Goal: Task Accomplishment & Management: Manage account settings

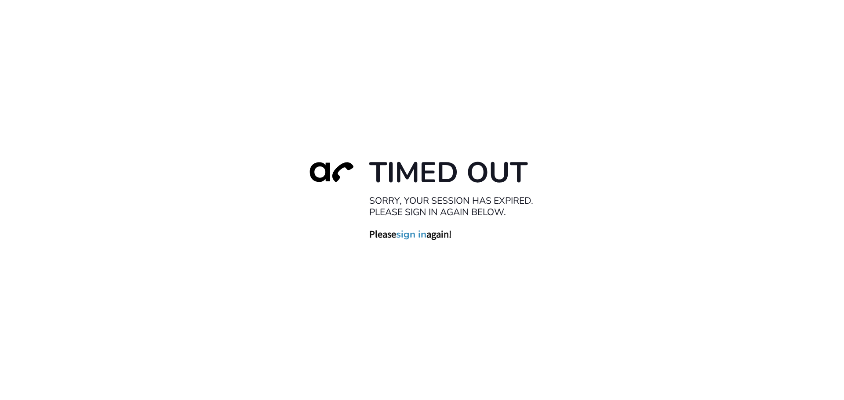
click at [411, 238] on link "sign in" at bounding box center [411, 234] width 30 height 12
click at [415, 234] on link "sign in" at bounding box center [411, 234] width 30 height 12
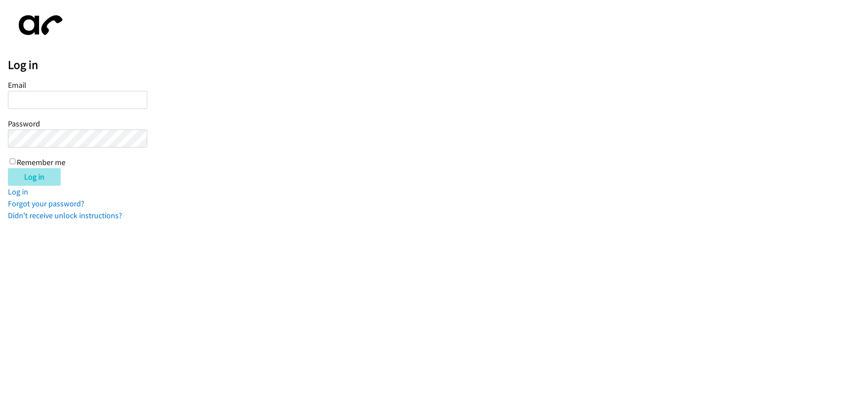
type input "jotero@lendingpoint.com"
click at [55, 178] on input "Log in" at bounding box center [34, 177] width 53 height 18
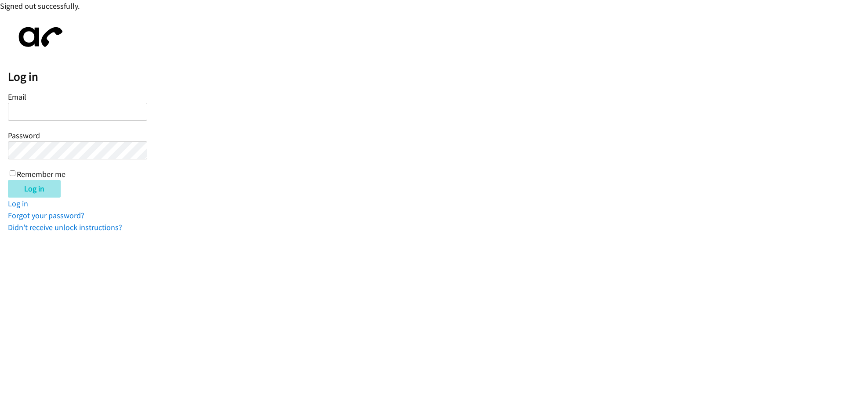
type input "[PERSON_NAME][EMAIL_ADDRESS][DOMAIN_NAME]"
click at [28, 192] on input "Log in" at bounding box center [34, 189] width 53 height 18
